Goal: Task Accomplishment & Management: Use online tool/utility

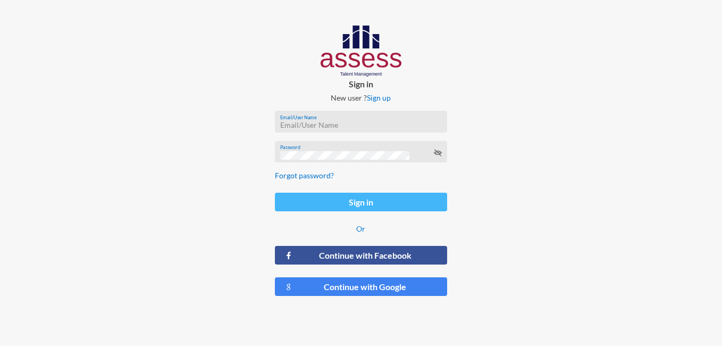
type input "[PERSON_NAME][EMAIL_ADDRESS][PERSON_NAME][DOMAIN_NAME]"
click at [353, 206] on button "Sign in" at bounding box center [361, 201] width 173 height 19
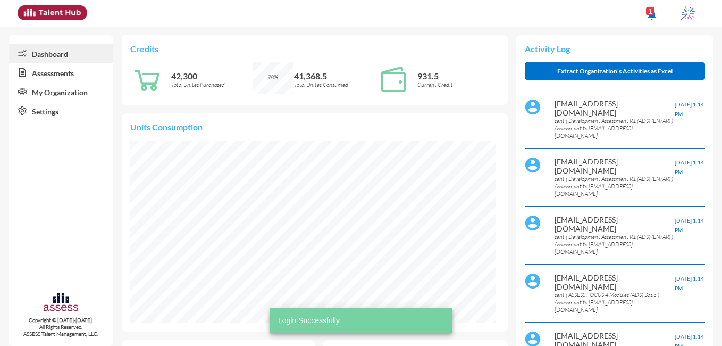
scroll to position [83, 165]
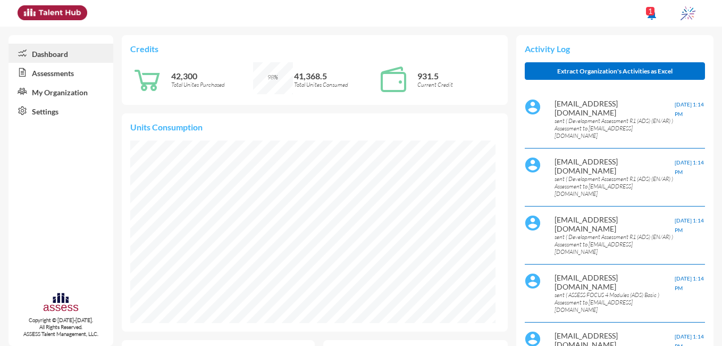
click at [35, 69] on link "Assessments" at bounding box center [61, 72] width 105 height 19
